Goal: Navigation & Orientation: Understand site structure

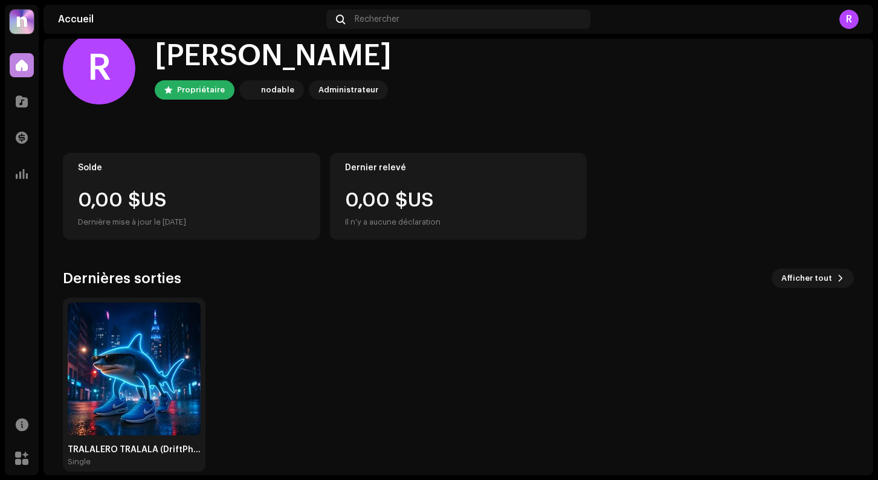
scroll to position [42, 0]
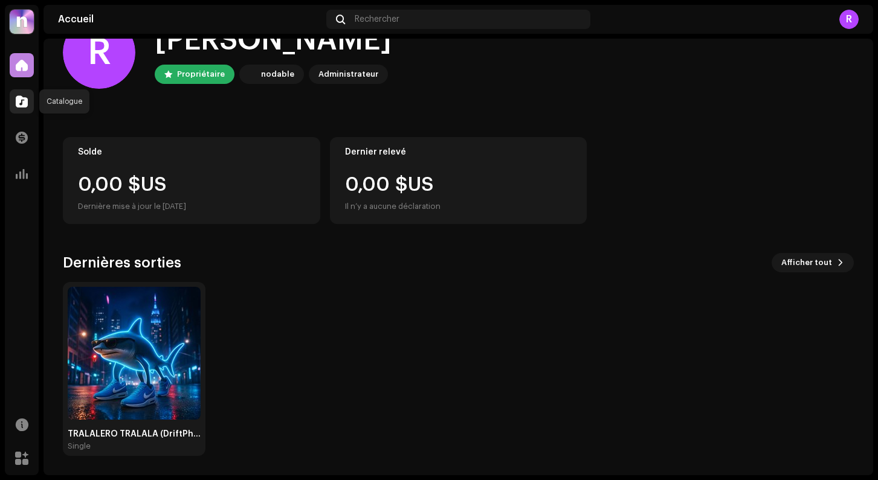
click at [24, 103] on span at bounding box center [22, 102] width 12 height 10
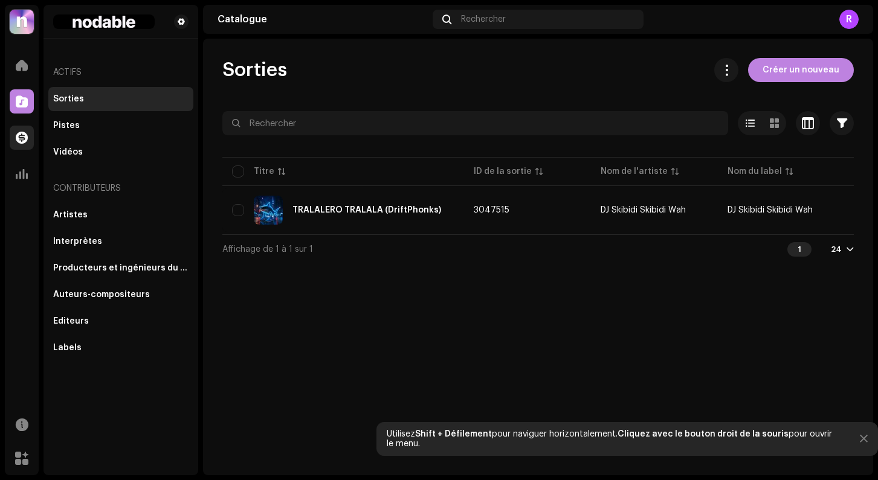
click at [23, 141] on span at bounding box center [22, 138] width 12 height 10
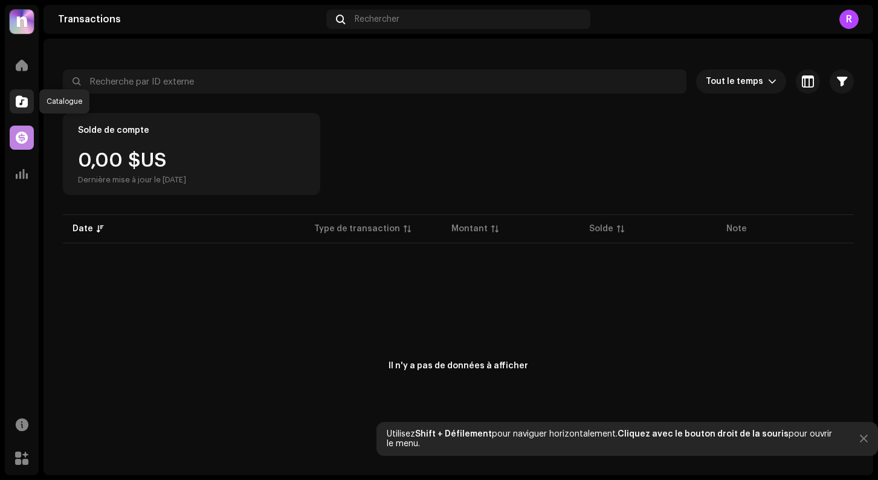
click at [23, 105] on span at bounding box center [22, 102] width 12 height 10
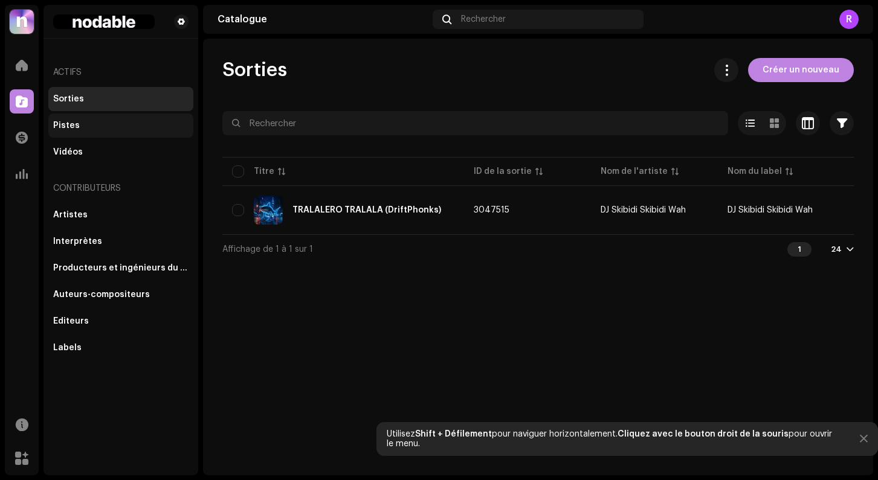
click at [83, 120] on div "Pistes" at bounding box center [120, 126] width 145 height 24
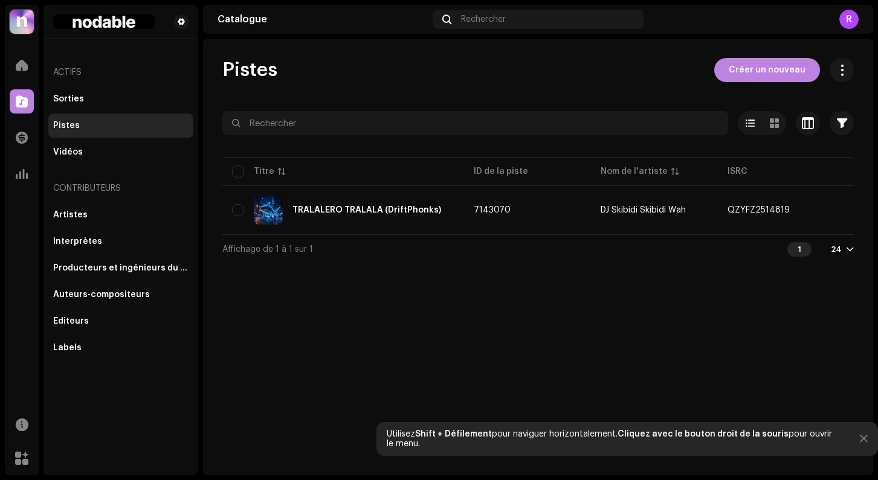
click at [82, 83] on div "Actifs" at bounding box center [120, 72] width 145 height 29
click at [82, 91] on div "Sorties" at bounding box center [120, 99] width 145 height 24
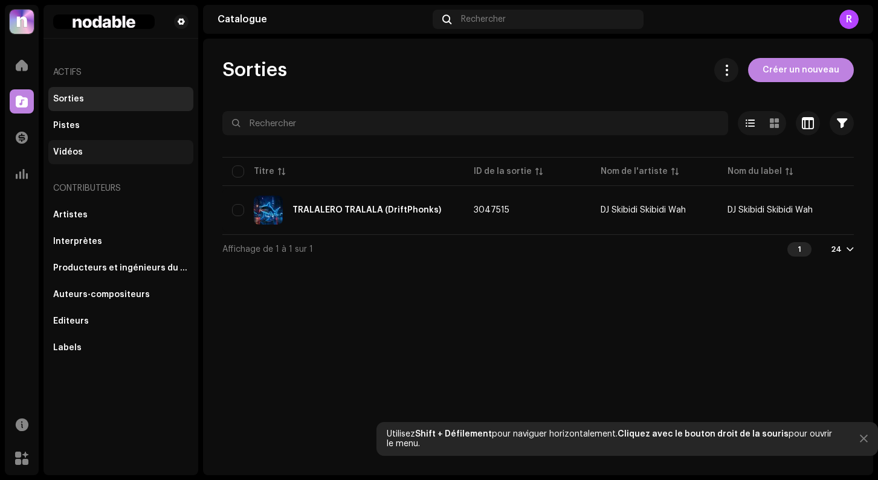
click at [82, 149] on div "Vidéos" at bounding box center [120, 152] width 135 height 10
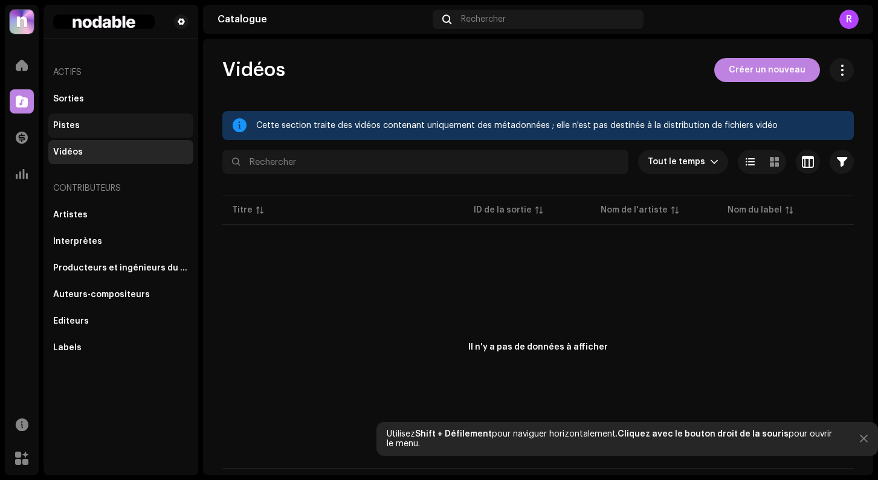
click at [83, 126] on div "Pistes" at bounding box center [120, 126] width 135 height 10
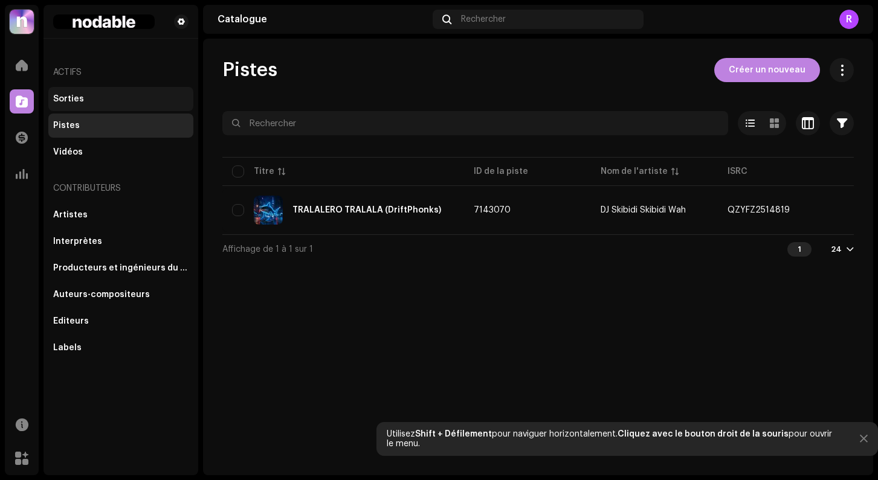
click at [82, 106] on div "Sorties" at bounding box center [120, 99] width 145 height 24
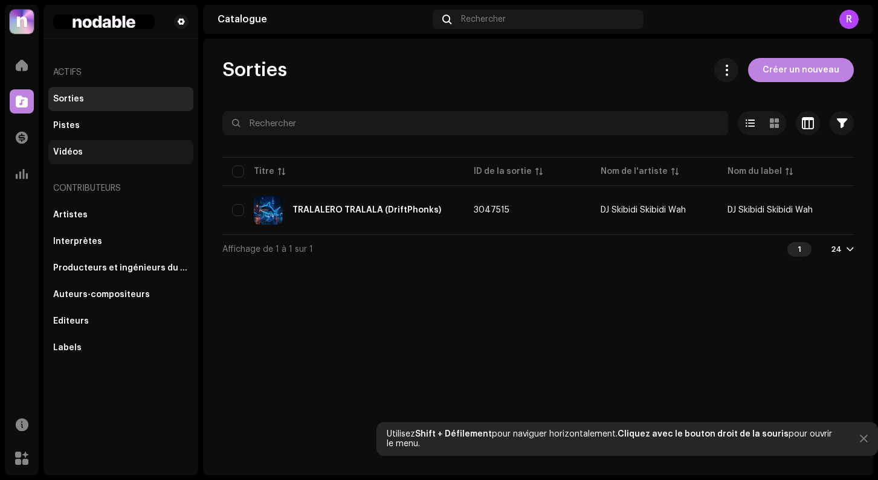
click at [117, 153] on div "Vidéos" at bounding box center [120, 152] width 135 height 10
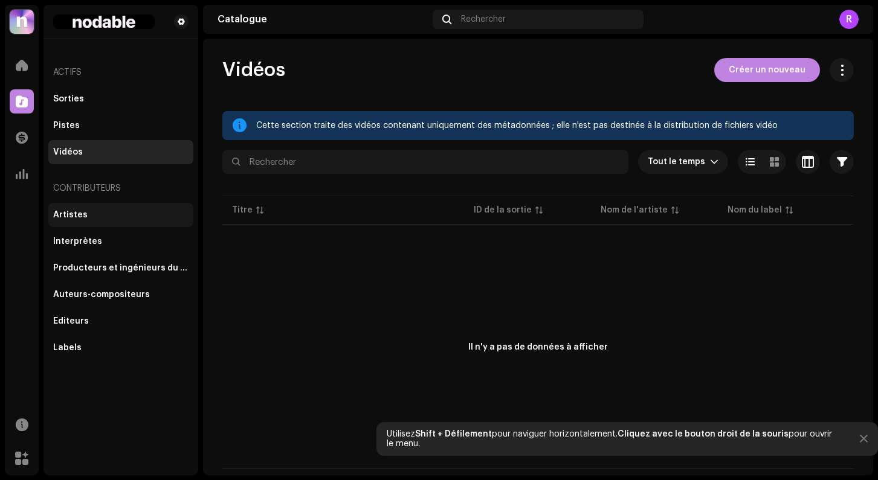
click at [113, 211] on div "Artistes" at bounding box center [120, 215] width 135 height 10
